Goal: Information Seeking & Learning: Learn about a topic

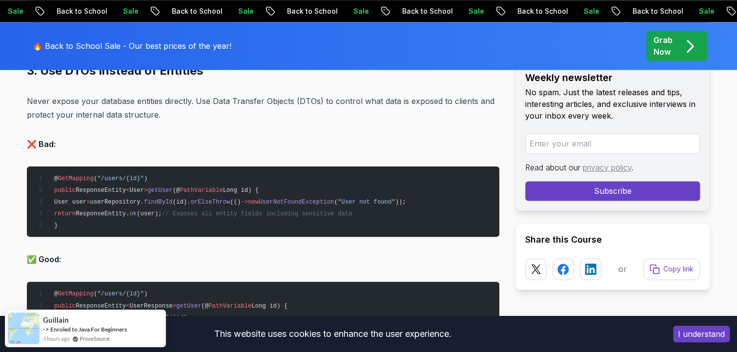
scroll to position [2499, 0]
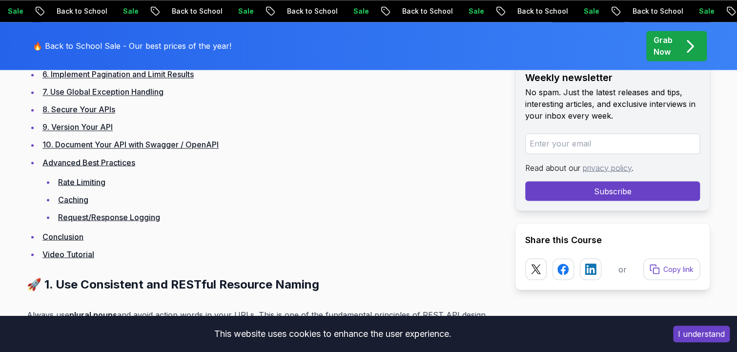
scroll to position [742, 0]
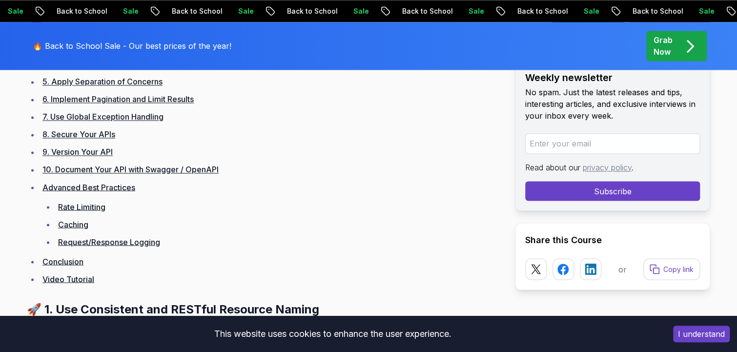
click at [149, 169] on link "10. Document Your API with Swagger / OpenAPI" at bounding box center [130, 169] width 176 height 10
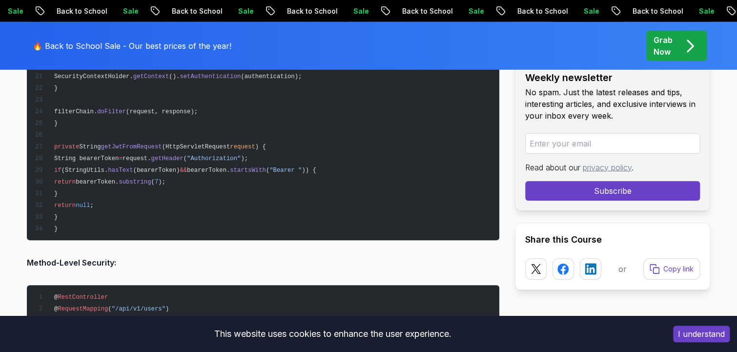
scroll to position [8735, 0]
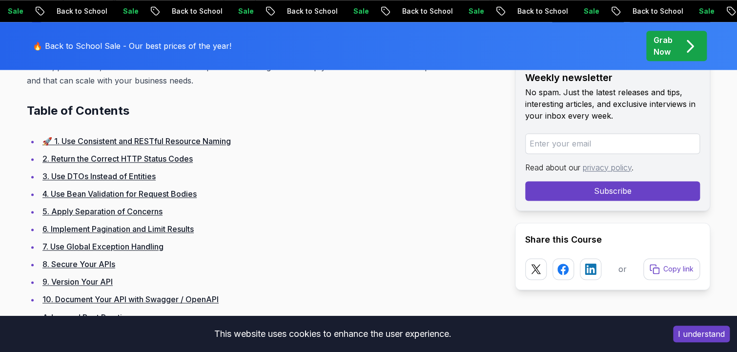
scroll to position [586, 0]
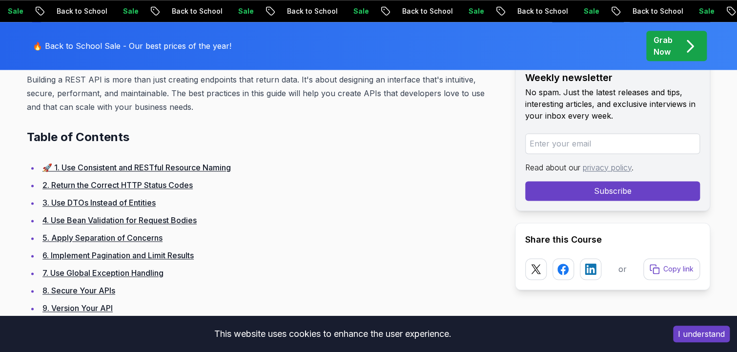
click at [112, 187] on link "2. Return the Correct HTTP Status Codes" at bounding box center [117, 185] width 150 height 10
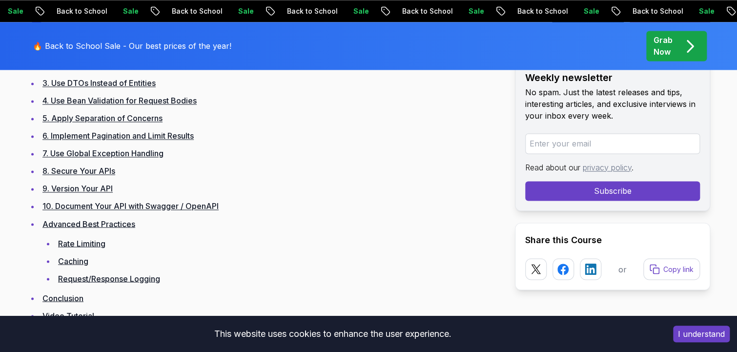
scroll to position [705, 0]
click at [111, 151] on link "7. Use Global Exception Handling" at bounding box center [102, 154] width 121 height 10
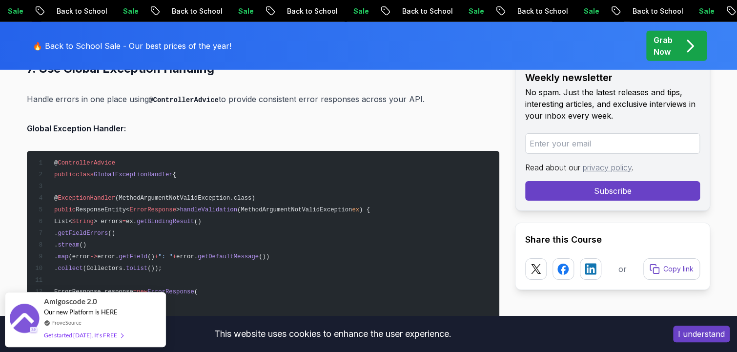
scroll to position [7048, 0]
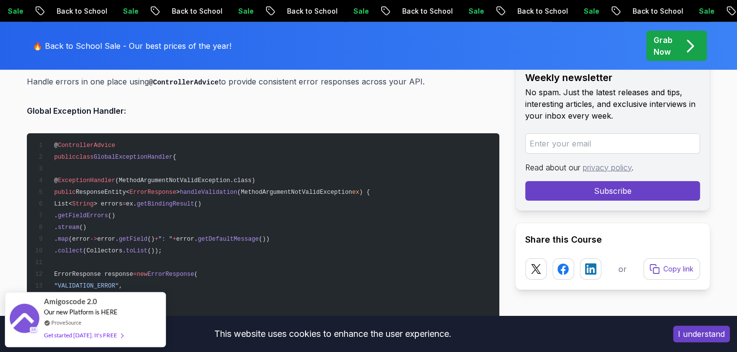
click at [694, 333] on button "I understand" at bounding box center [701, 334] width 57 height 17
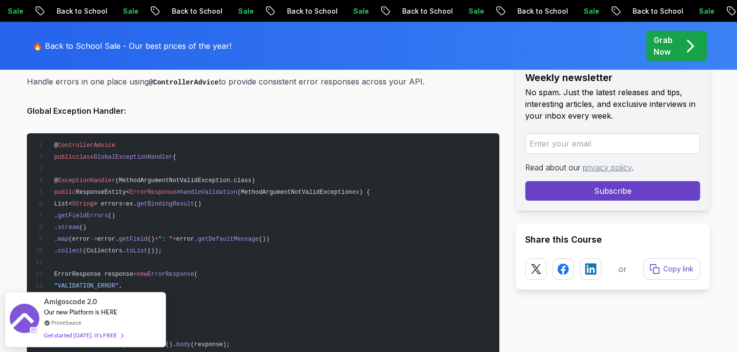
drag, startPoint x: 62, startPoint y: 304, endPoint x: 556, endPoint y: 334, distance: 494.8
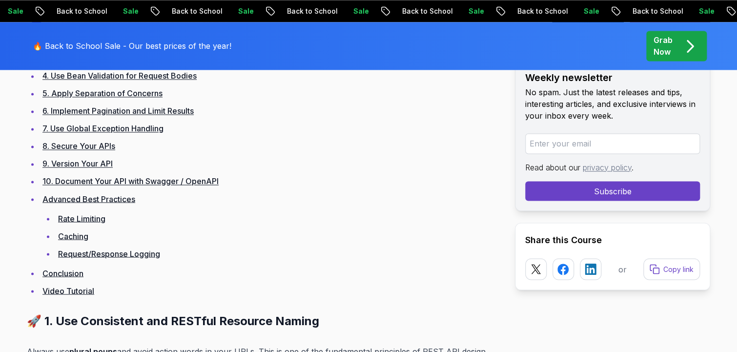
scroll to position [722, 0]
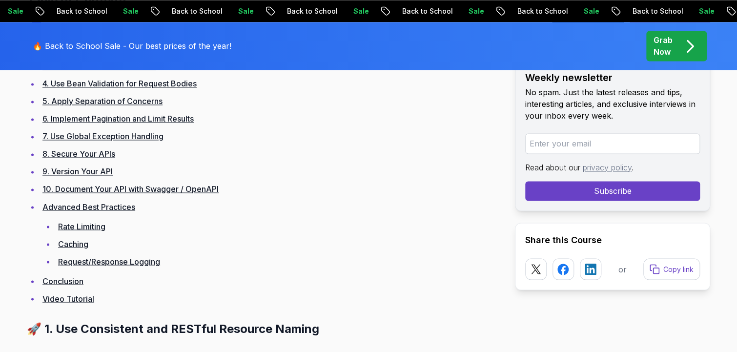
click at [74, 154] on link "8. Secure Your APIs" at bounding box center [78, 154] width 73 height 10
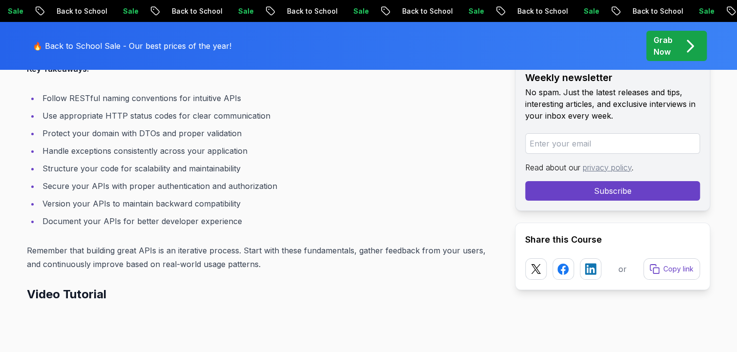
scroll to position [12979, 0]
